Goal: Information Seeking & Learning: Learn about a topic

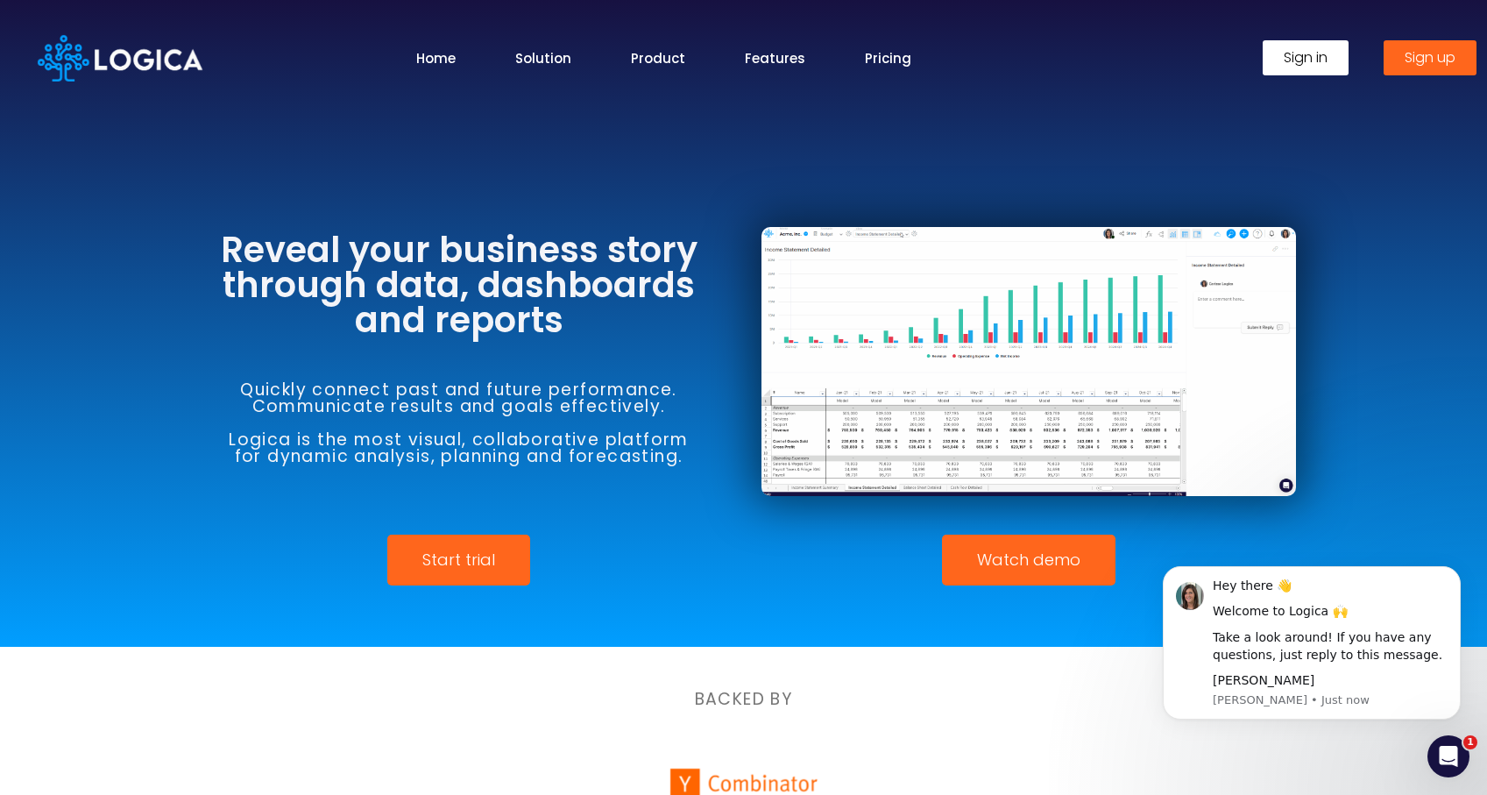
click at [1051, 574] on link "Watch demo" at bounding box center [1029, 560] width 174 height 51
click at [1047, 568] on span "Watch demo" at bounding box center [1028, 560] width 103 height 16
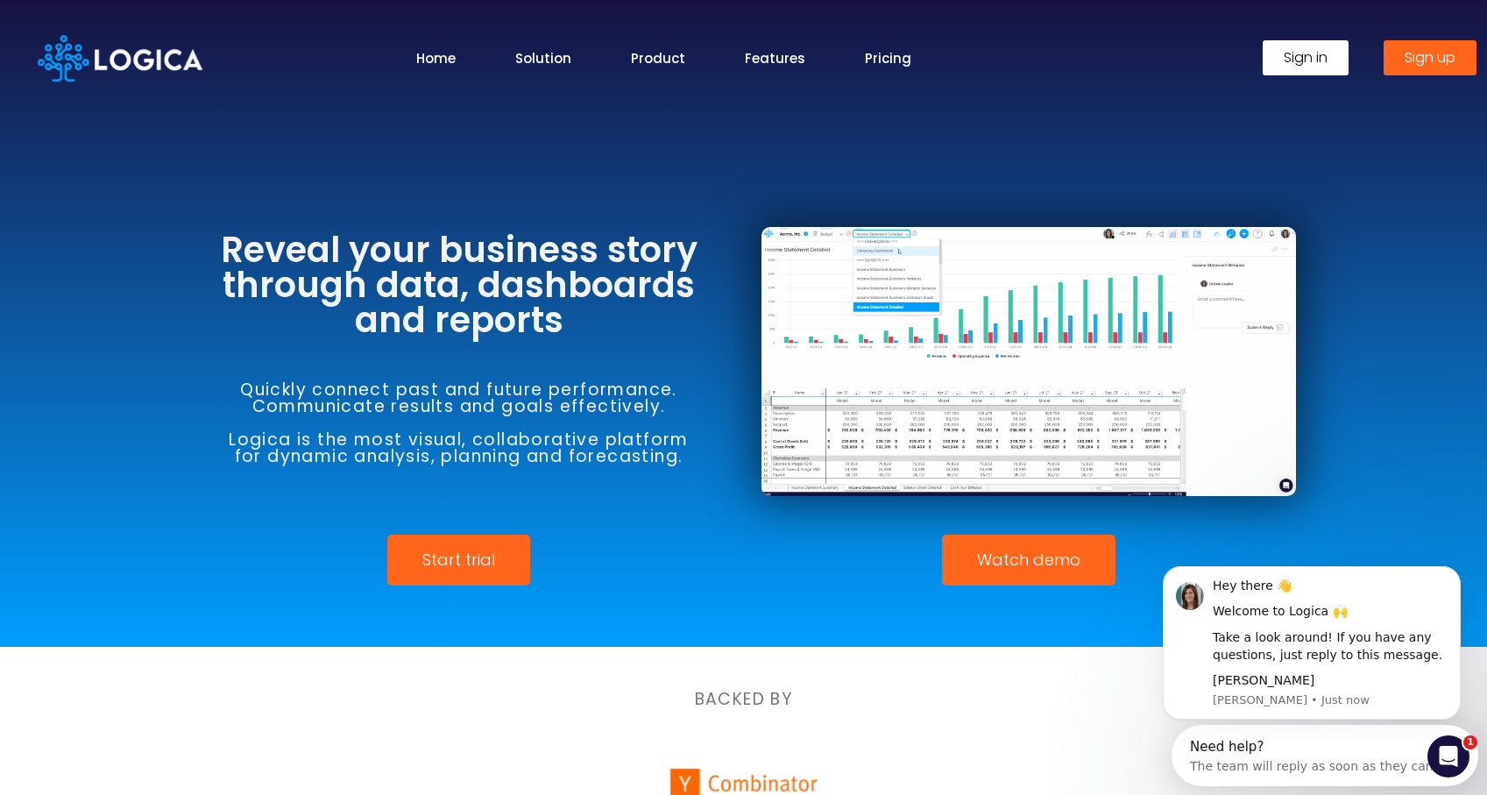
click at [1023, 558] on span "Watch demo" at bounding box center [1028, 560] width 103 height 16
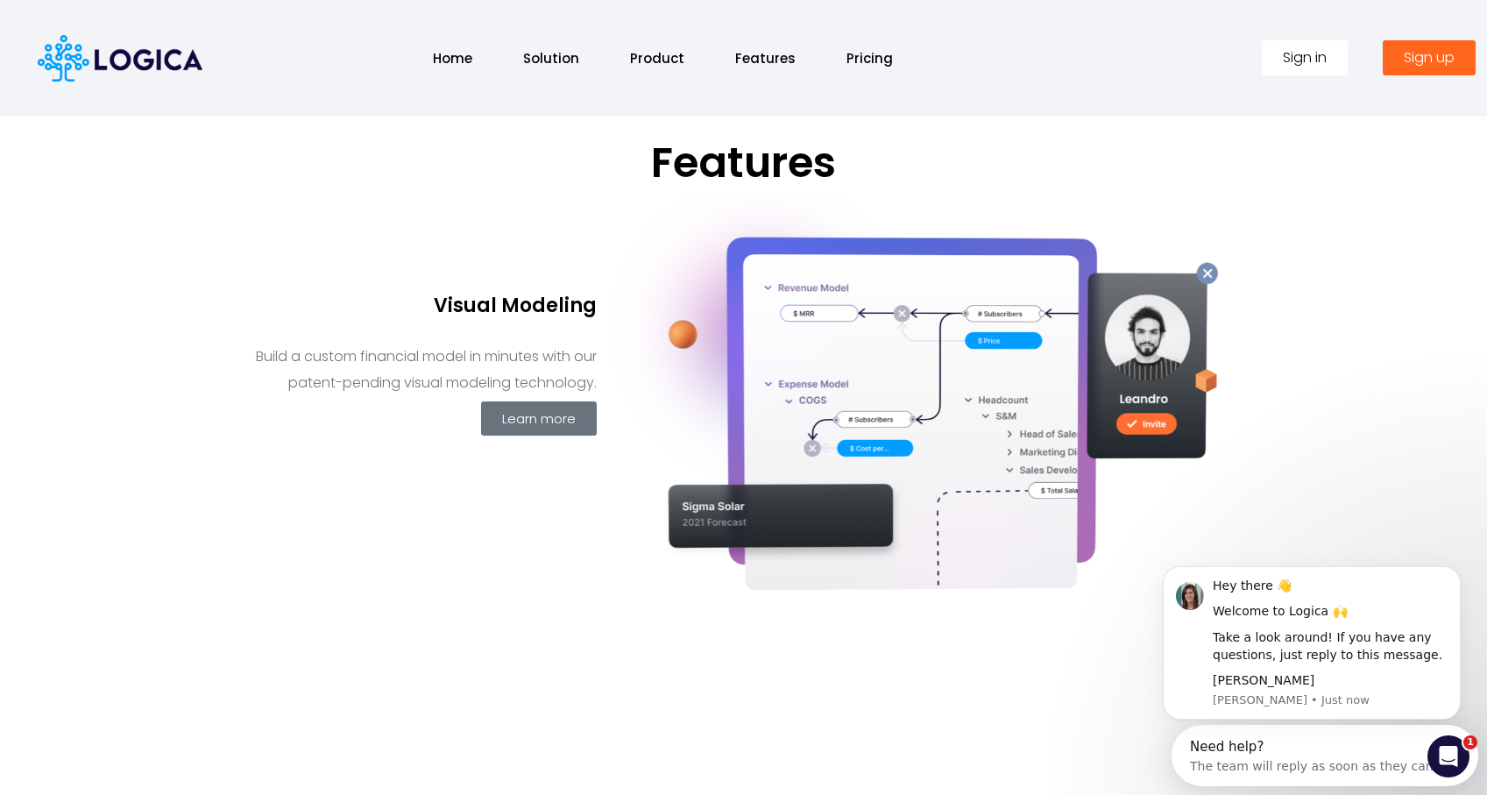
scroll to position [719, 0]
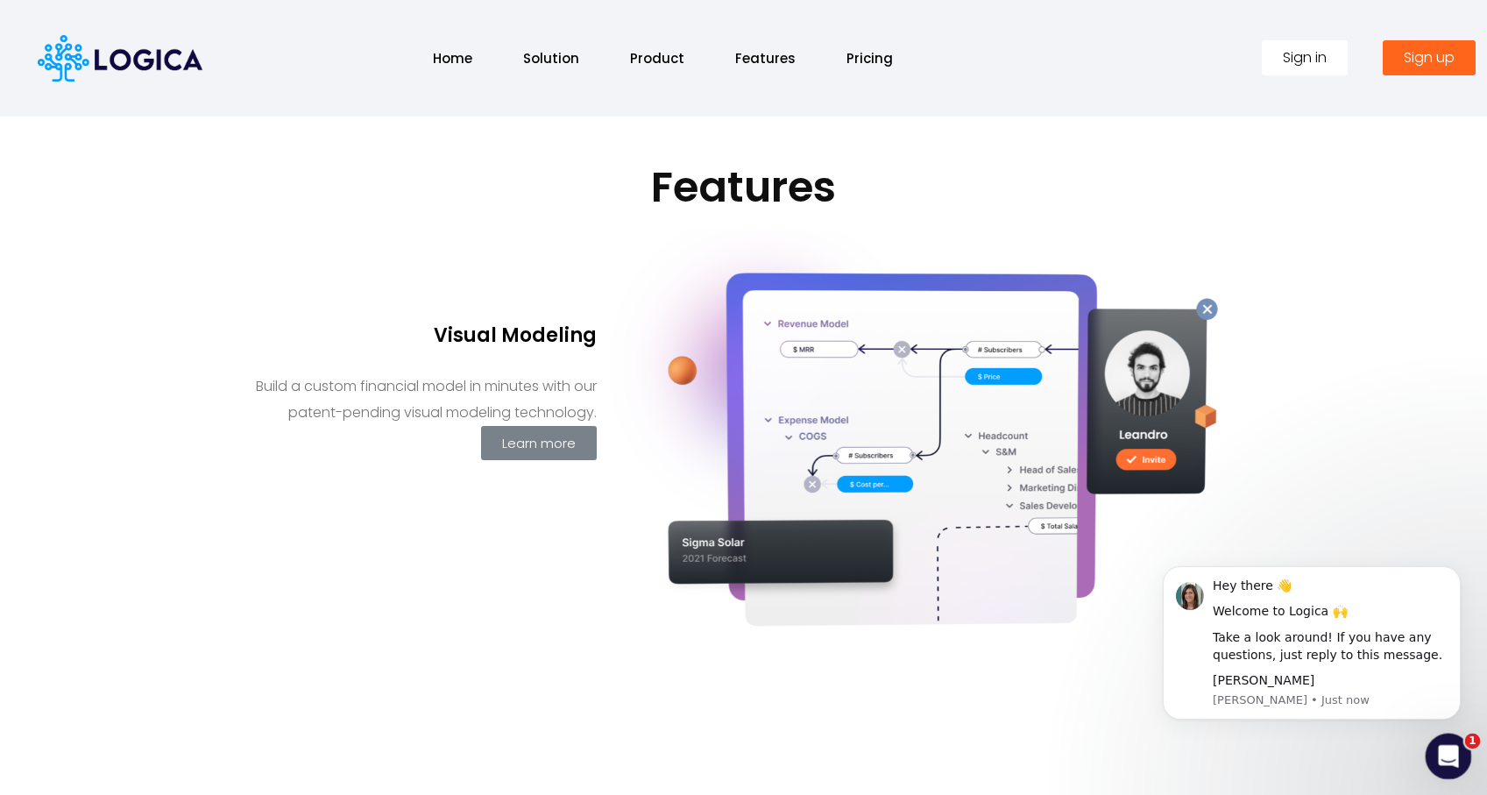
click at [1448, 761] on icon "Open Intercom Messenger" at bounding box center [1446, 754] width 29 height 29
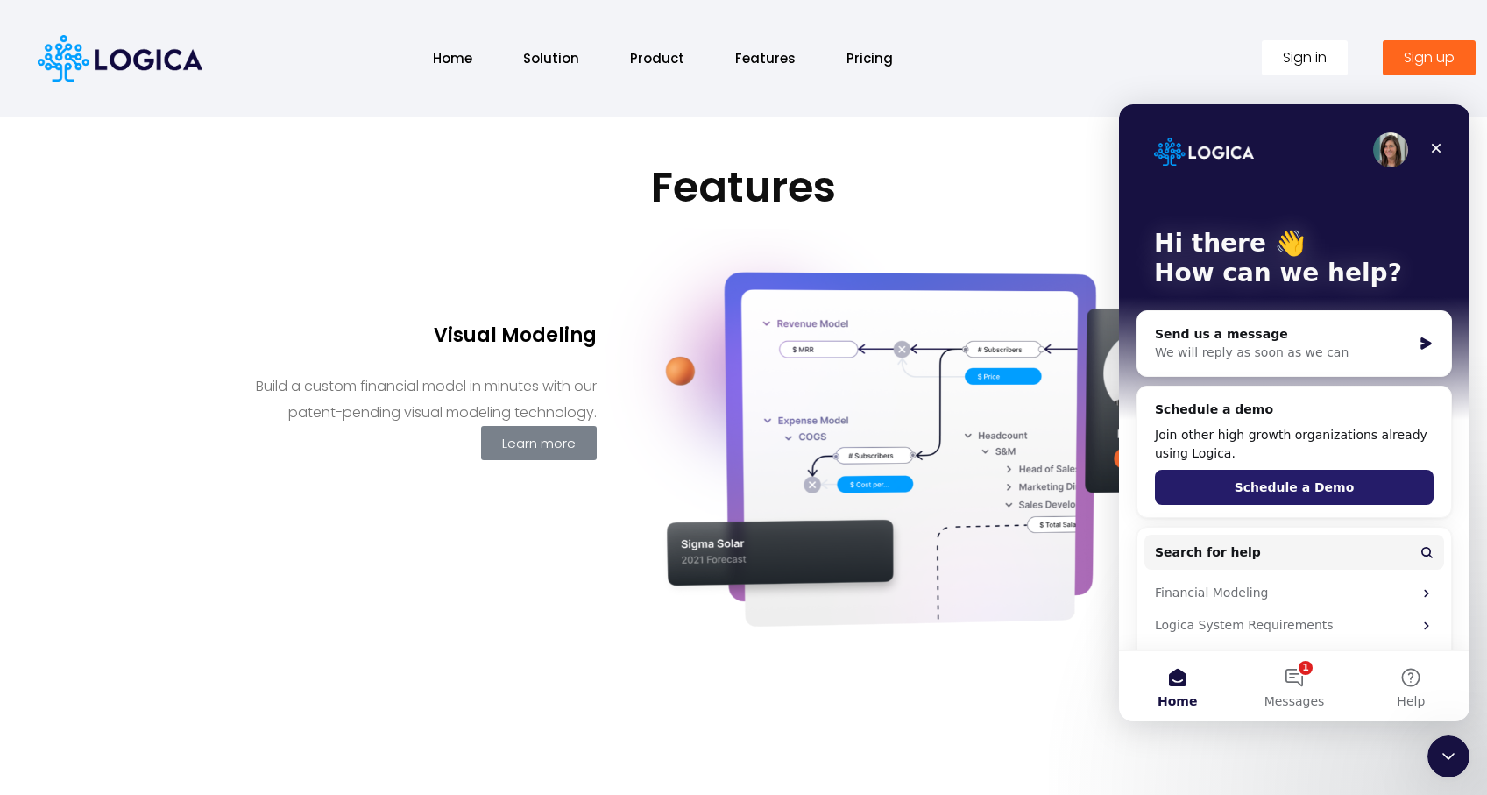
scroll to position [73, 0]
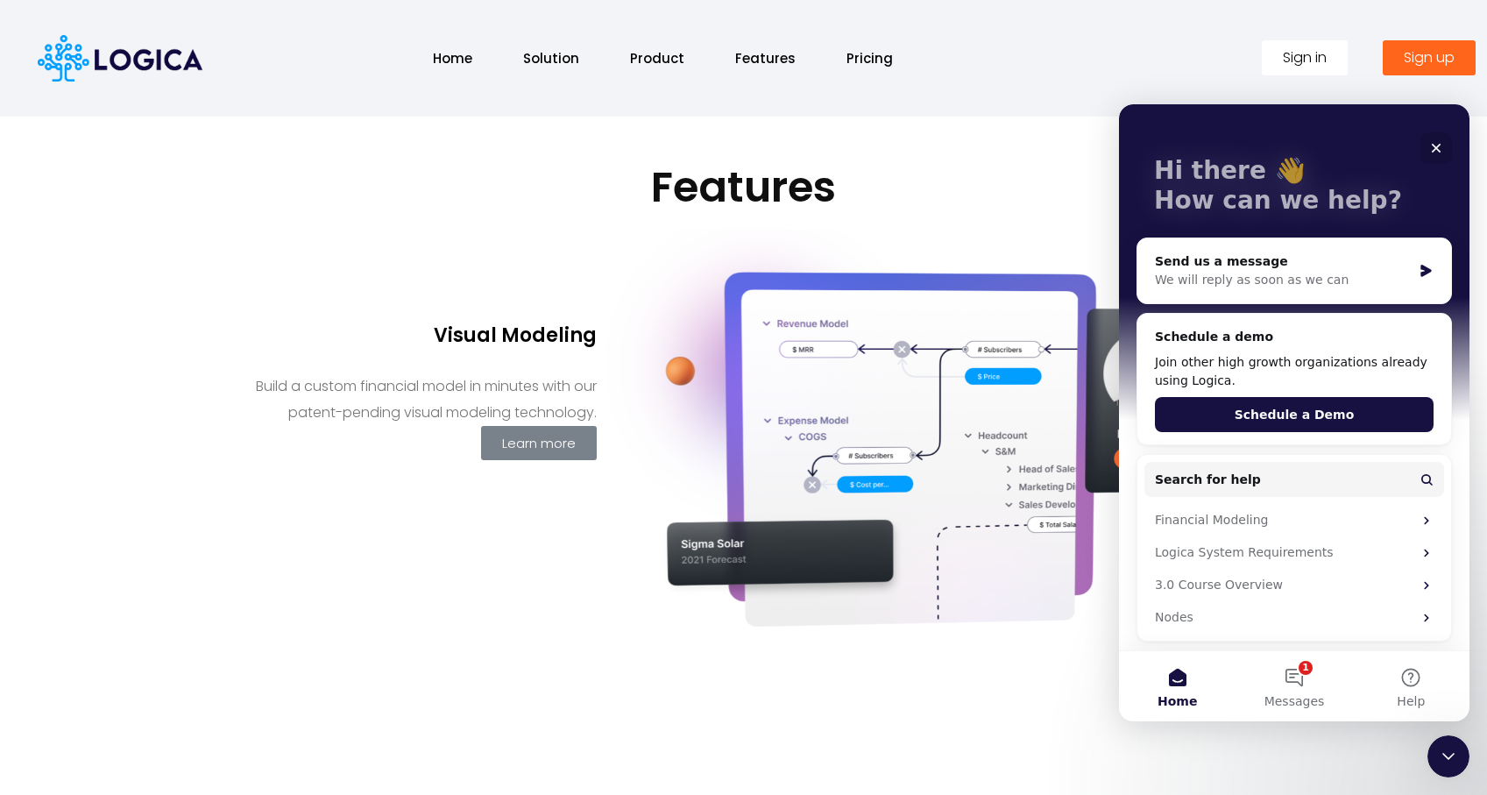
click at [1440, 154] on icon "Close" at bounding box center [1436, 148] width 14 height 14
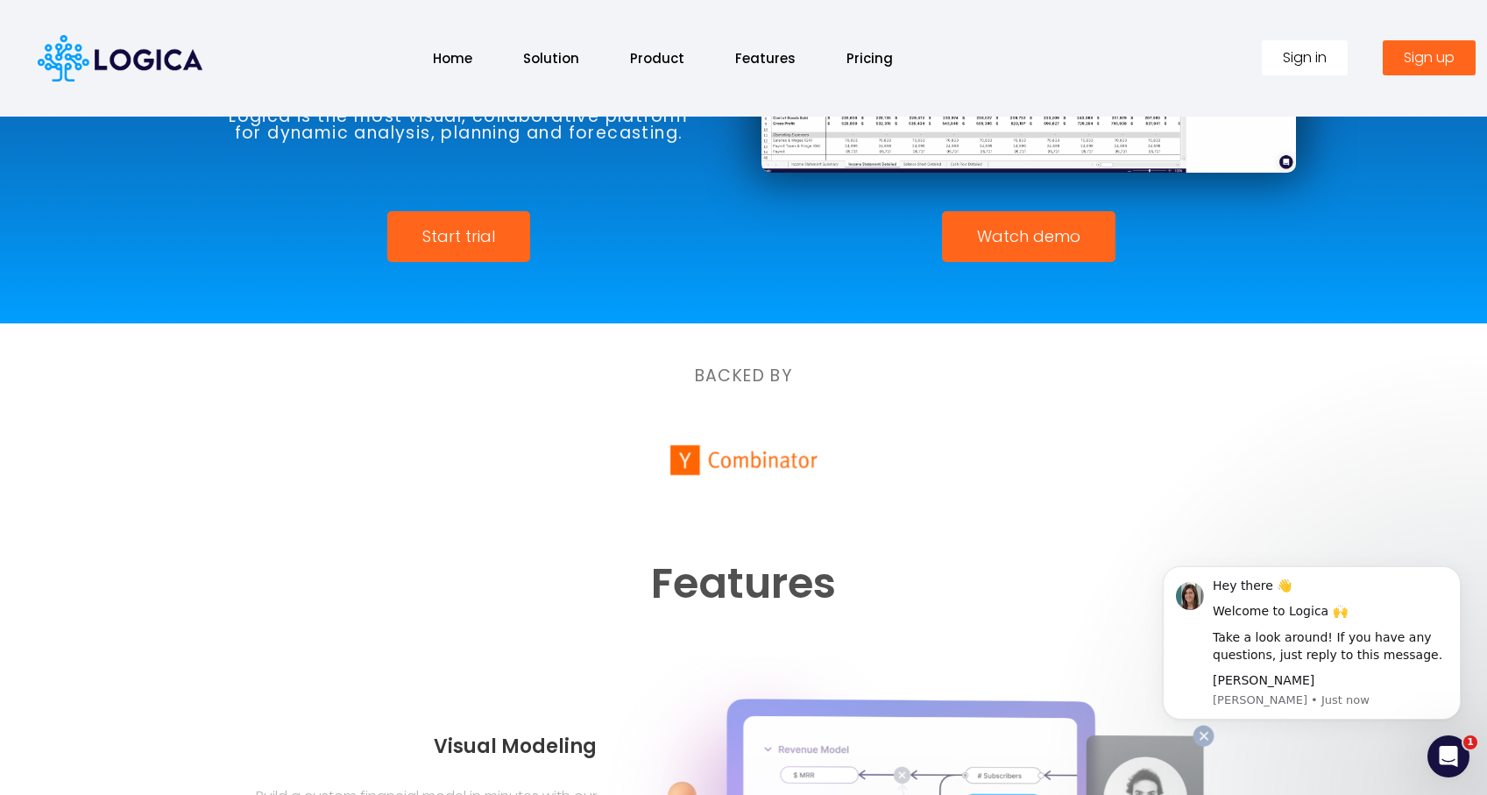
scroll to position [0, 0]
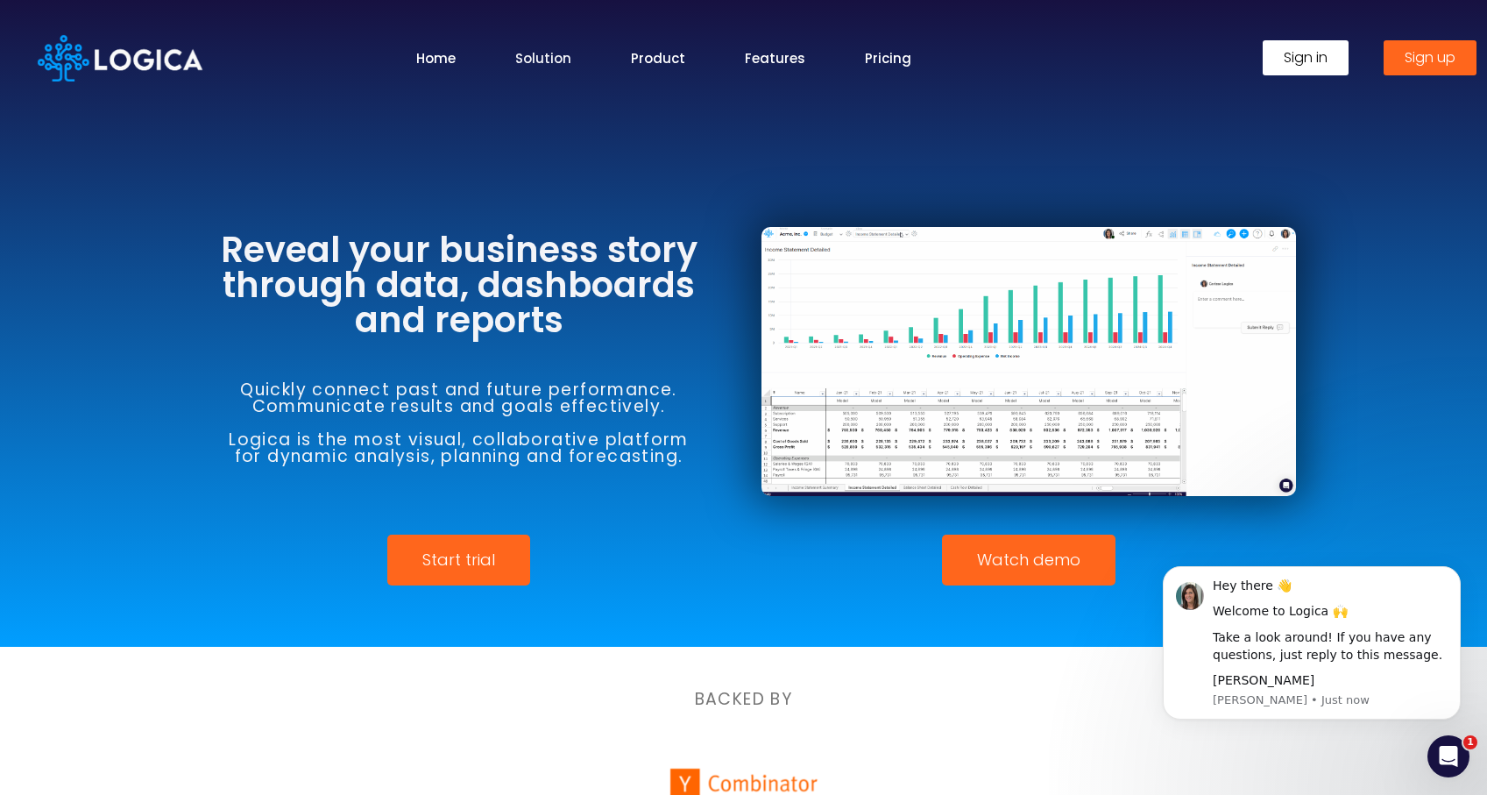
click at [545, 56] on link "Solution" at bounding box center [543, 58] width 56 height 20
click at [555, 59] on link "Solution" at bounding box center [543, 58] width 56 height 20
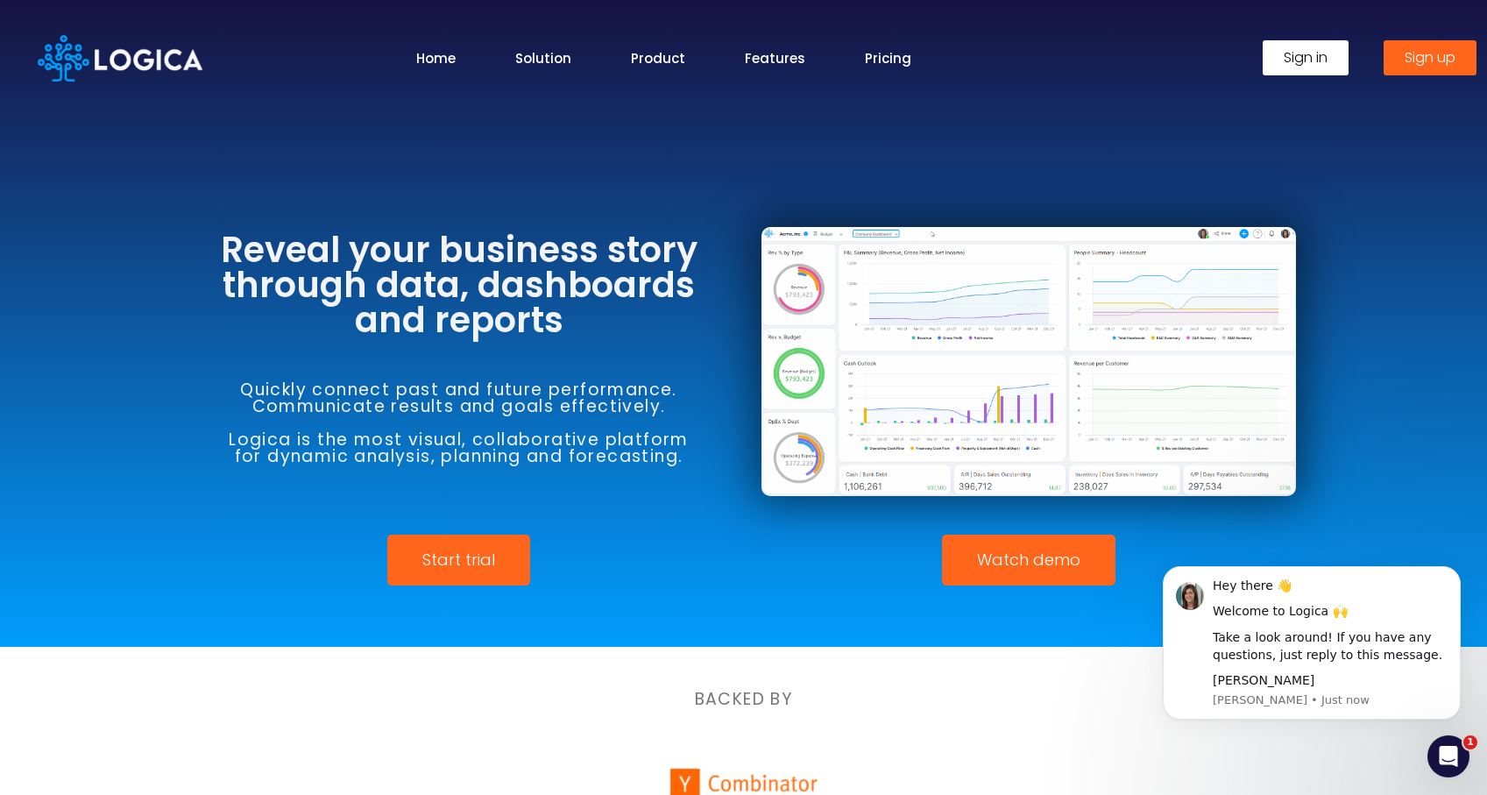
click at [1007, 557] on span "Watch demo" at bounding box center [1028, 560] width 103 height 16
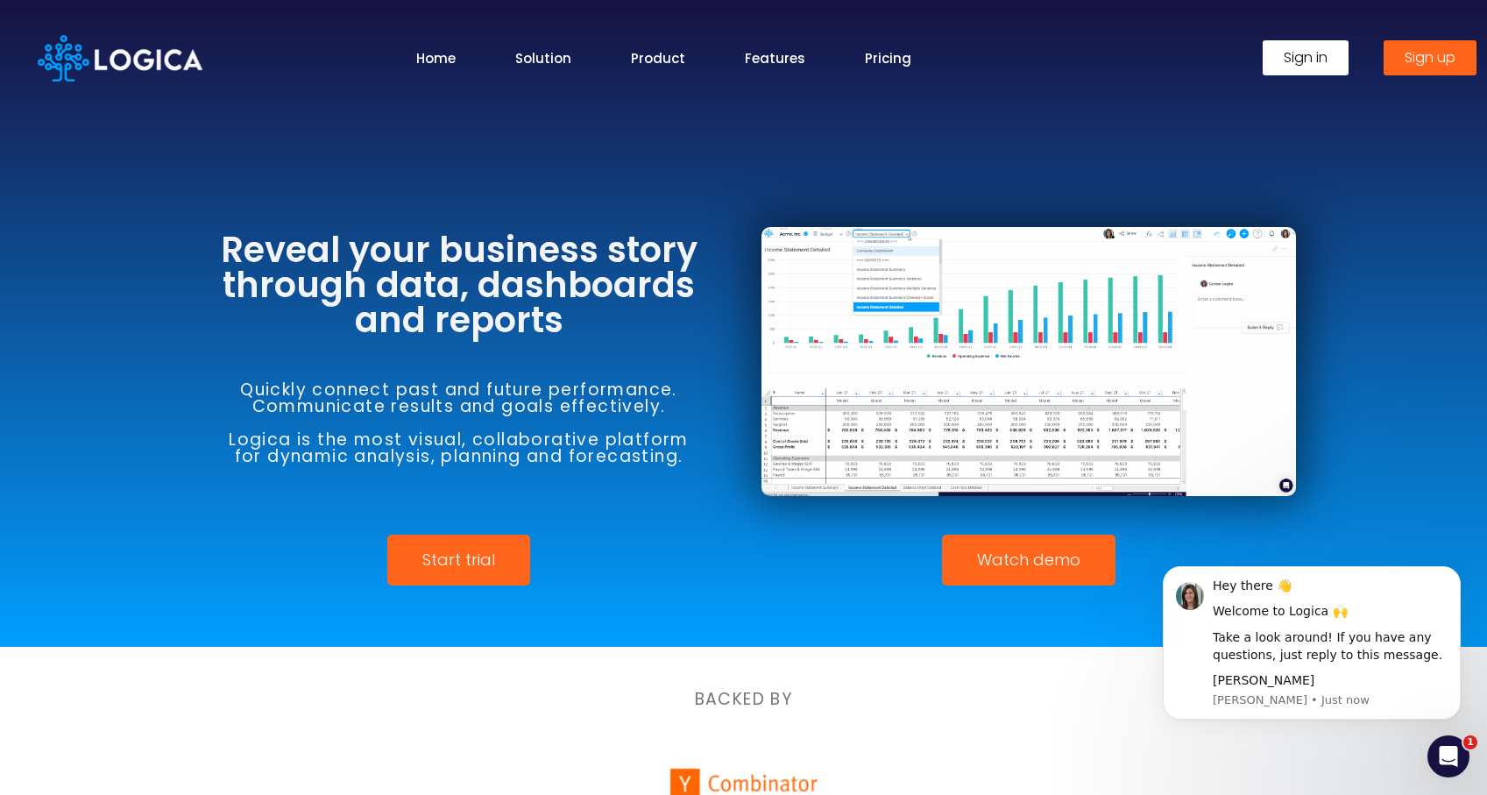
click at [1007, 557] on span "Watch demo" at bounding box center [1028, 560] width 103 height 16
click at [972, 380] on img at bounding box center [1029, 361] width 535 height 269
